Goal: Task Accomplishment & Management: Use online tool/utility

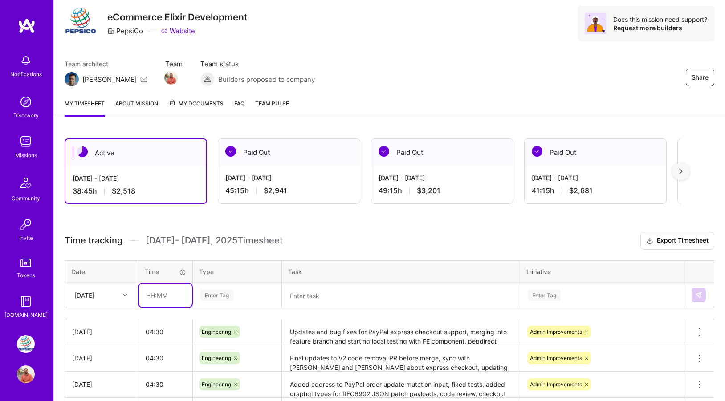
click at [160, 291] on input "text" at bounding box center [165, 296] width 53 height 24
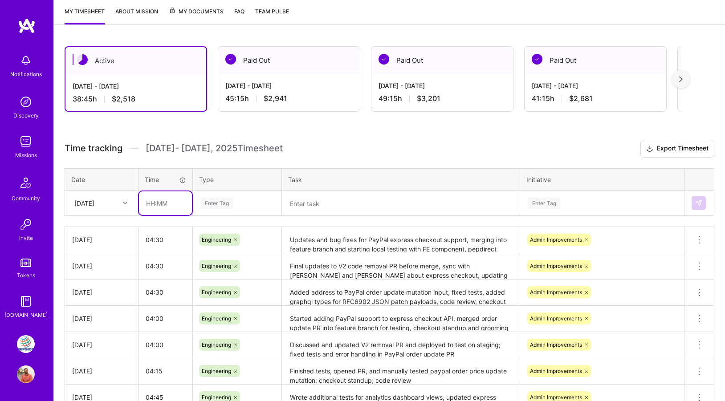
scroll to position [118, 0]
type input "04:00"
click at [242, 201] on div "Enter Tag" at bounding box center [237, 202] width 75 height 11
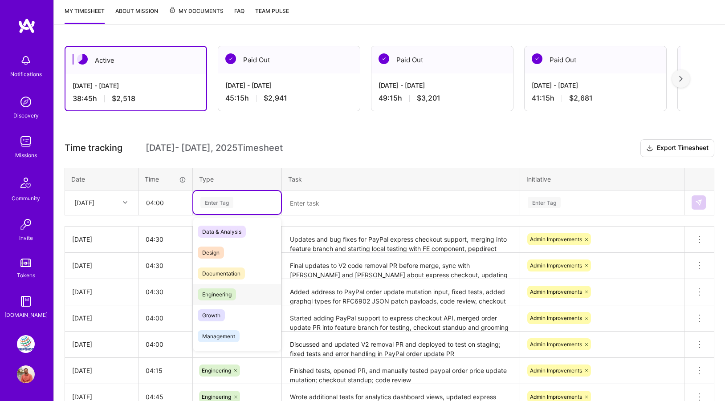
click at [236, 298] on span "Engineering" at bounding box center [217, 295] width 38 height 12
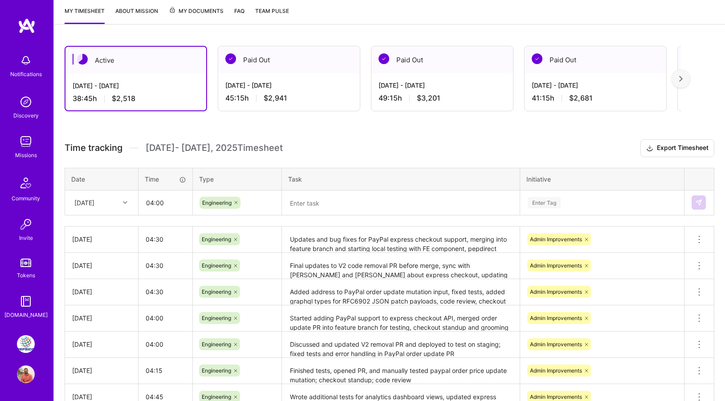
click at [333, 187] on th "Task" at bounding box center [401, 179] width 238 height 22
click at [332, 199] on textarea at bounding box center [401, 203] width 236 height 23
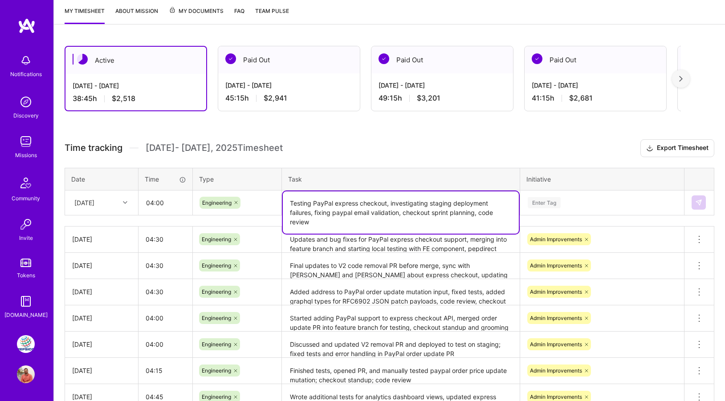
type textarea "Testing PayPal express checkout, investigating staging deployment failures, fix…"
click at [561, 206] on div "Enter Tag" at bounding box center [602, 202] width 151 height 11
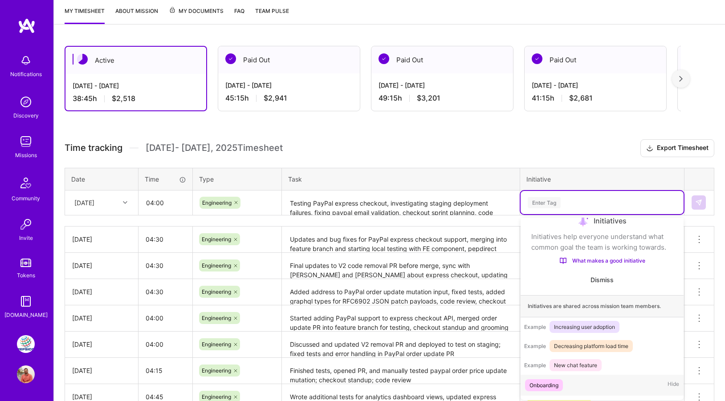
scroll to position [52, 0]
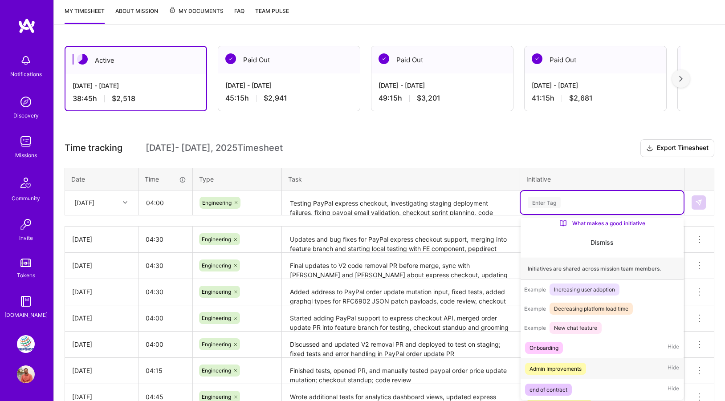
click at [550, 365] on div "Admin Improvements" at bounding box center [556, 369] width 52 height 9
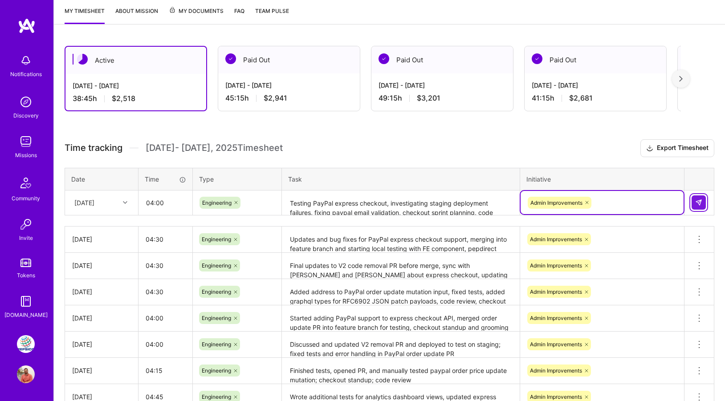
click at [701, 204] on img at bounding box center [699, 202] width 7 height 7
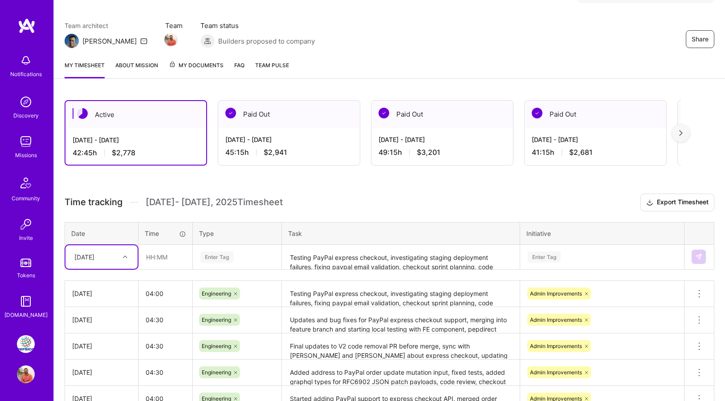
scroll to position [0, 0]
